Goal: Task Accomplishment & Management: Complete application form

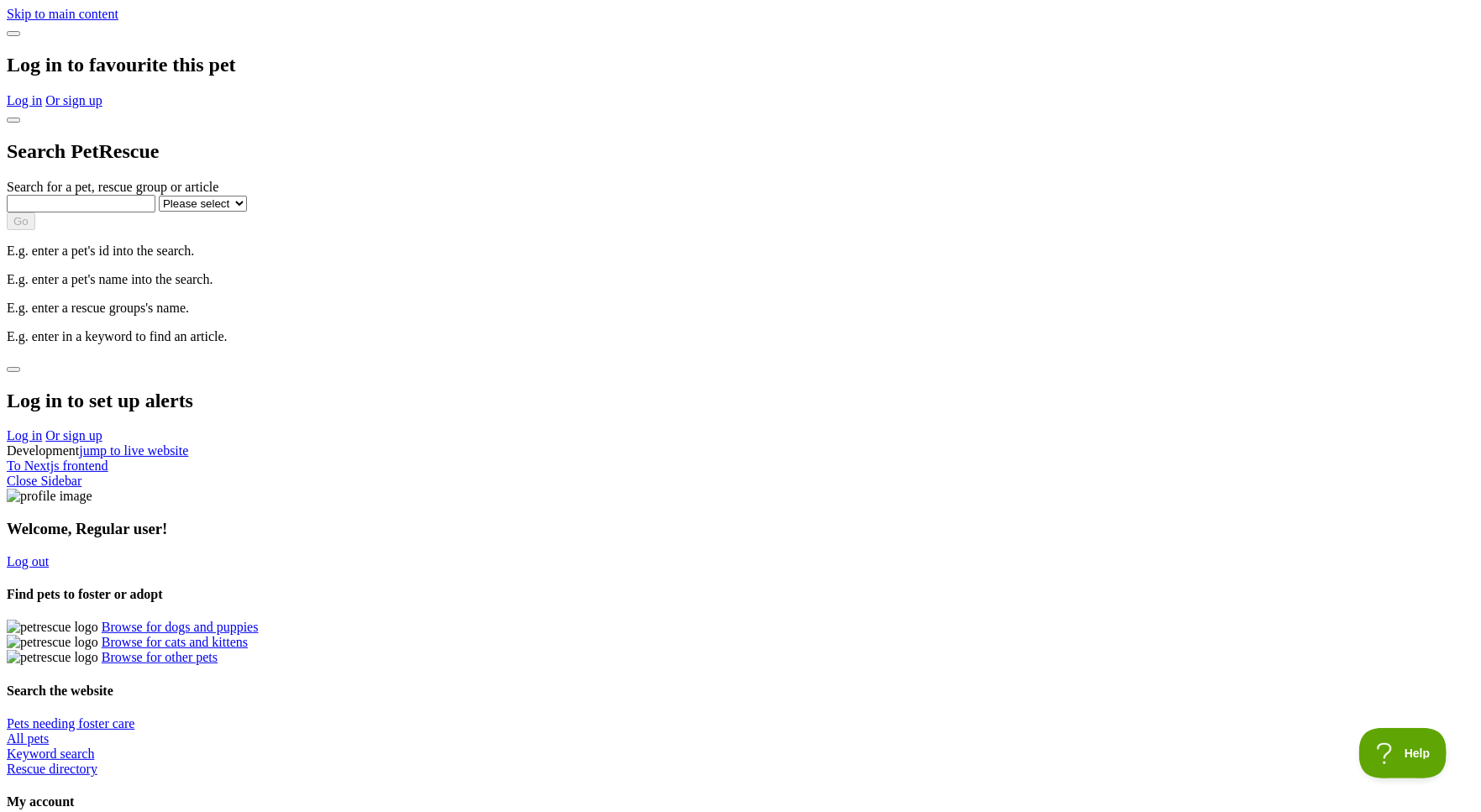
scroll to position [285, 0]
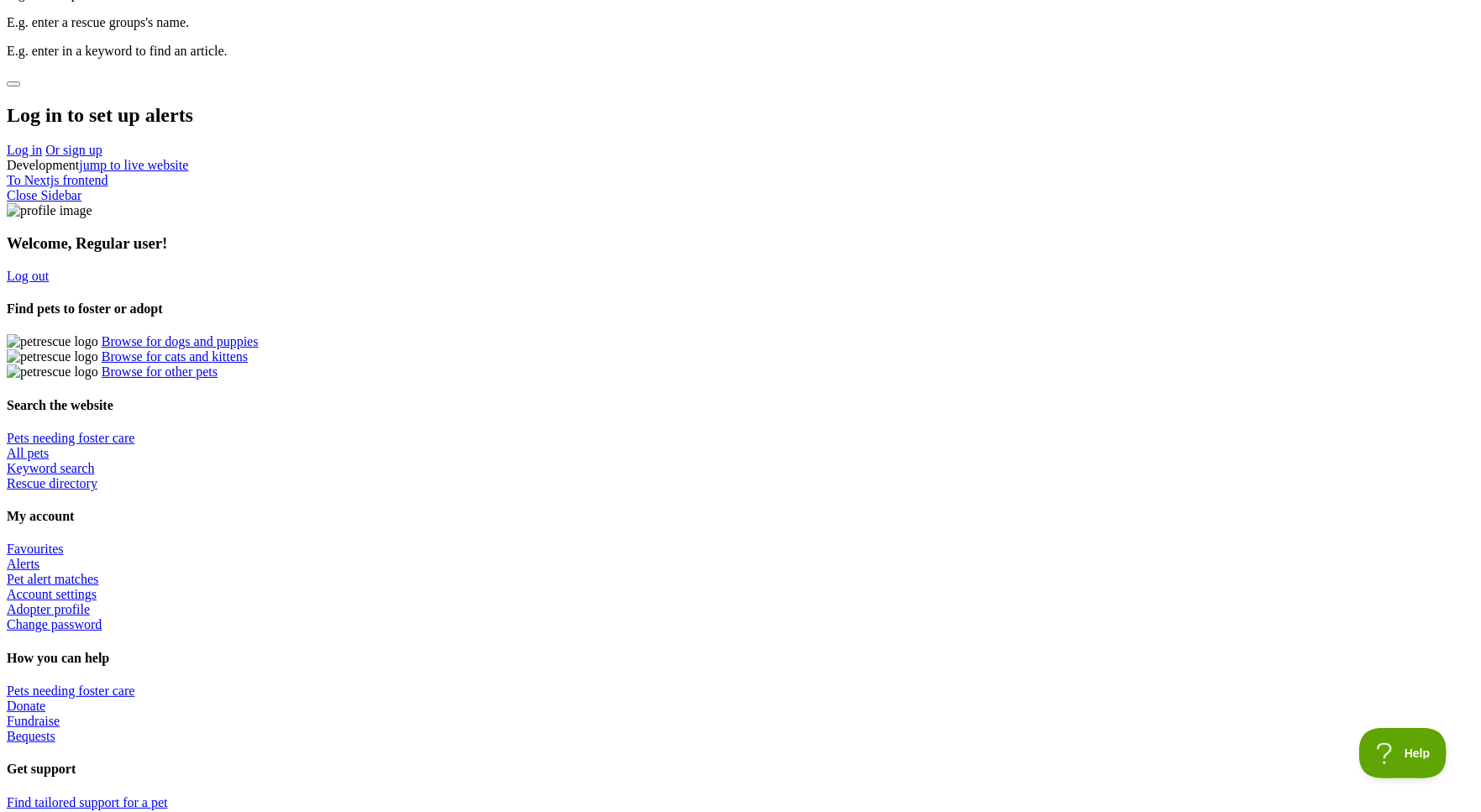
select select "45"
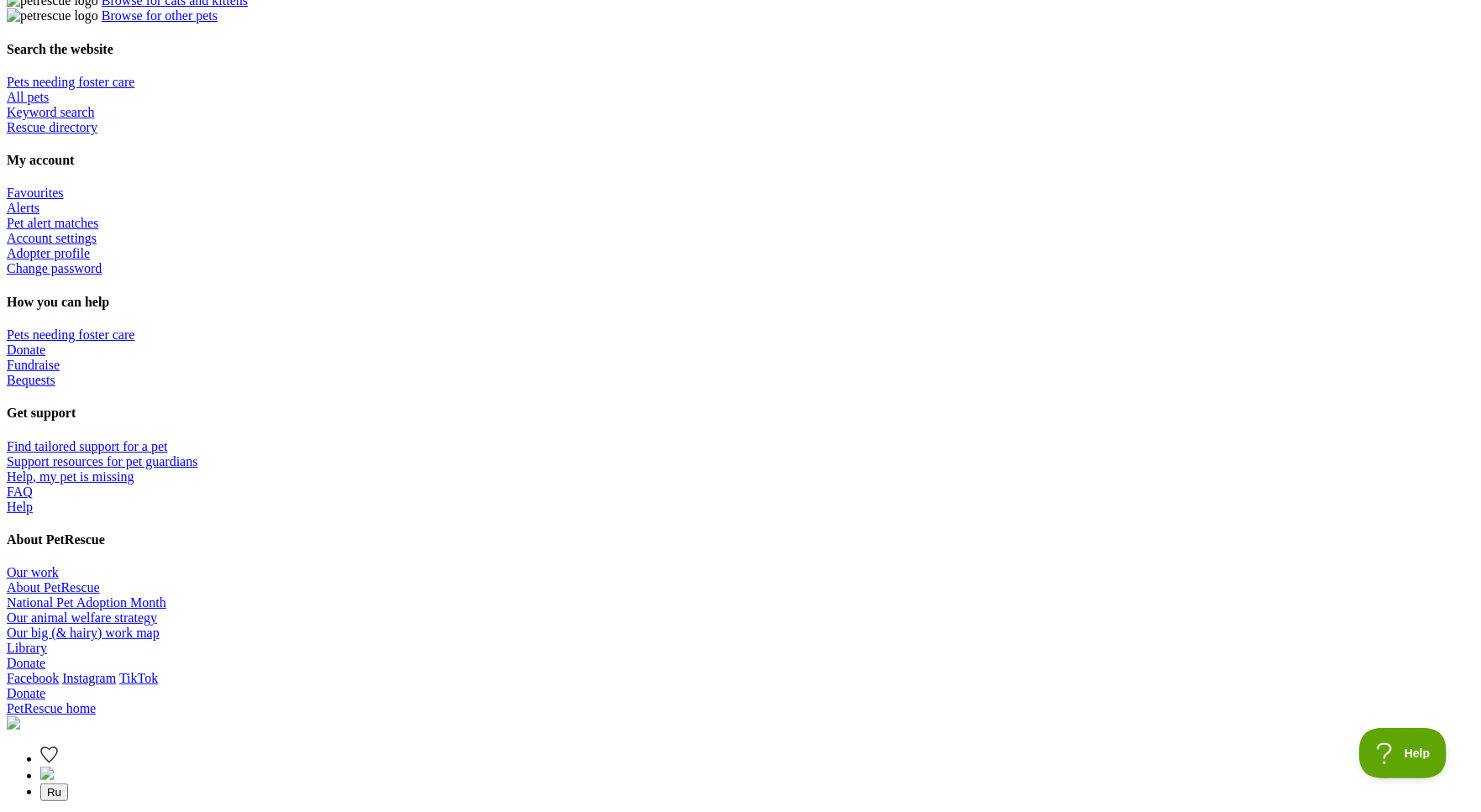
scroll to position [653, 0]
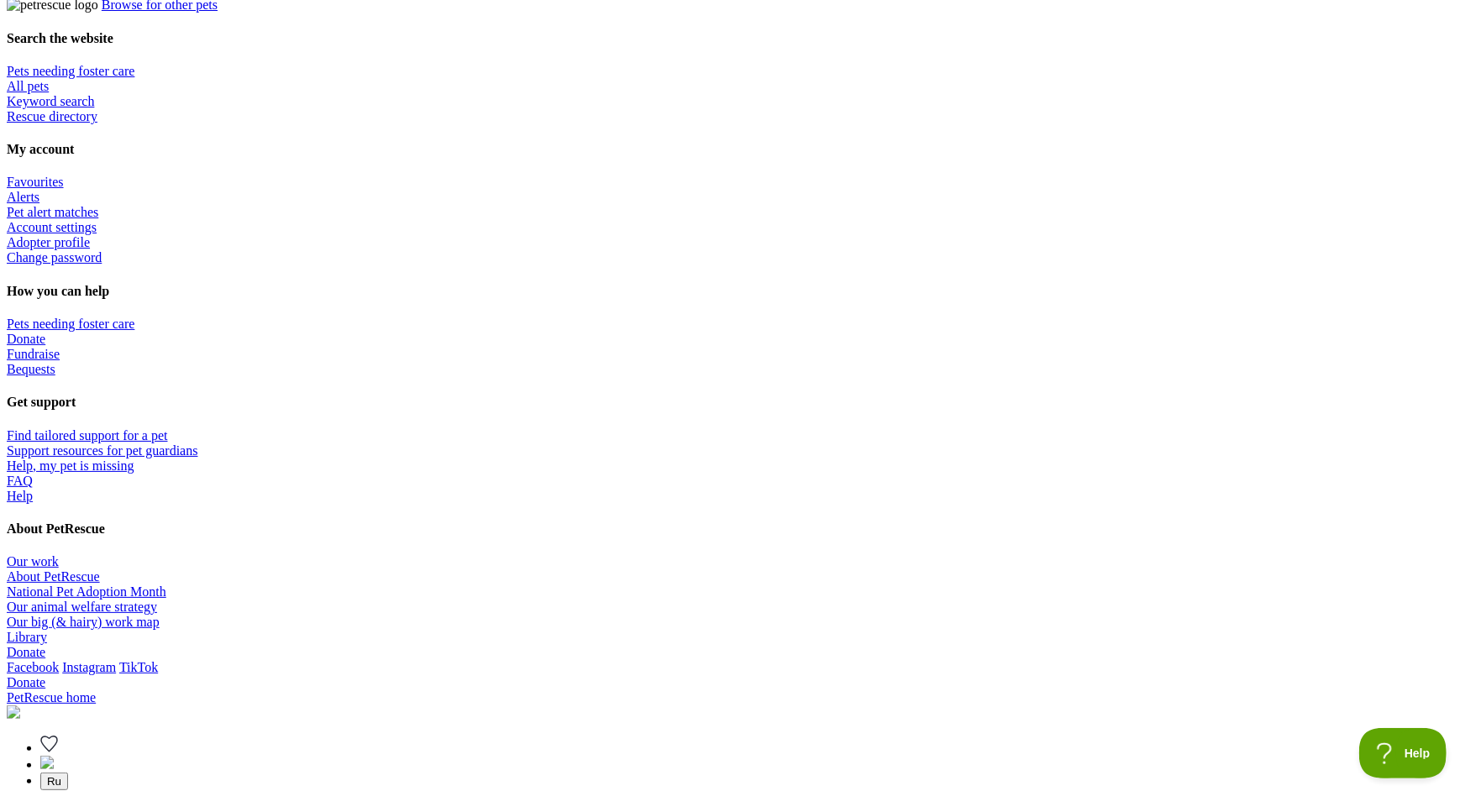
radio input "true"
